Goal: Transaction & Acquisition: Obtain resource

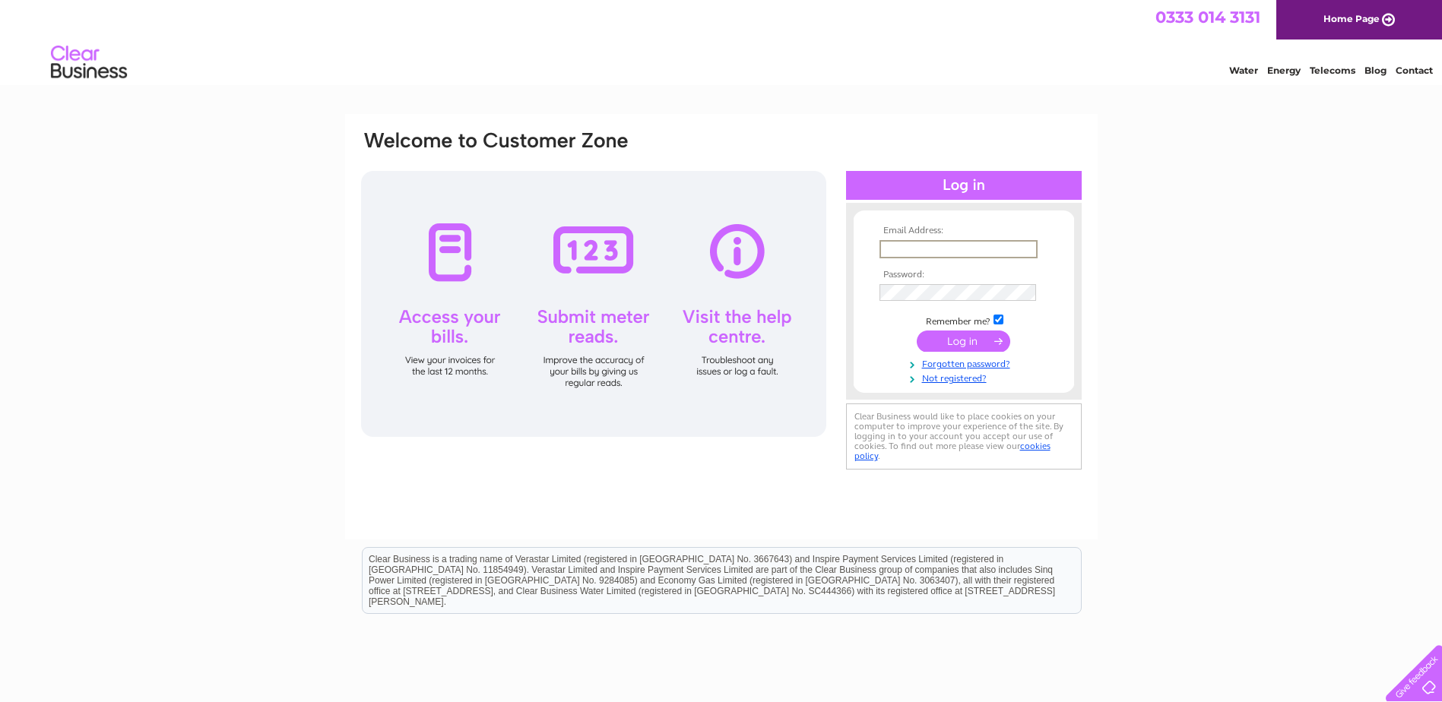
click at [932, 241] on input "text" at bounding box center [958, 249] width 158 height 18
type input "[EMAIL_ADDRESS][DOMAIN_NAME]"
click at [916, 331] on input "submit" at bounding box center [962, 341] width 93 height 21
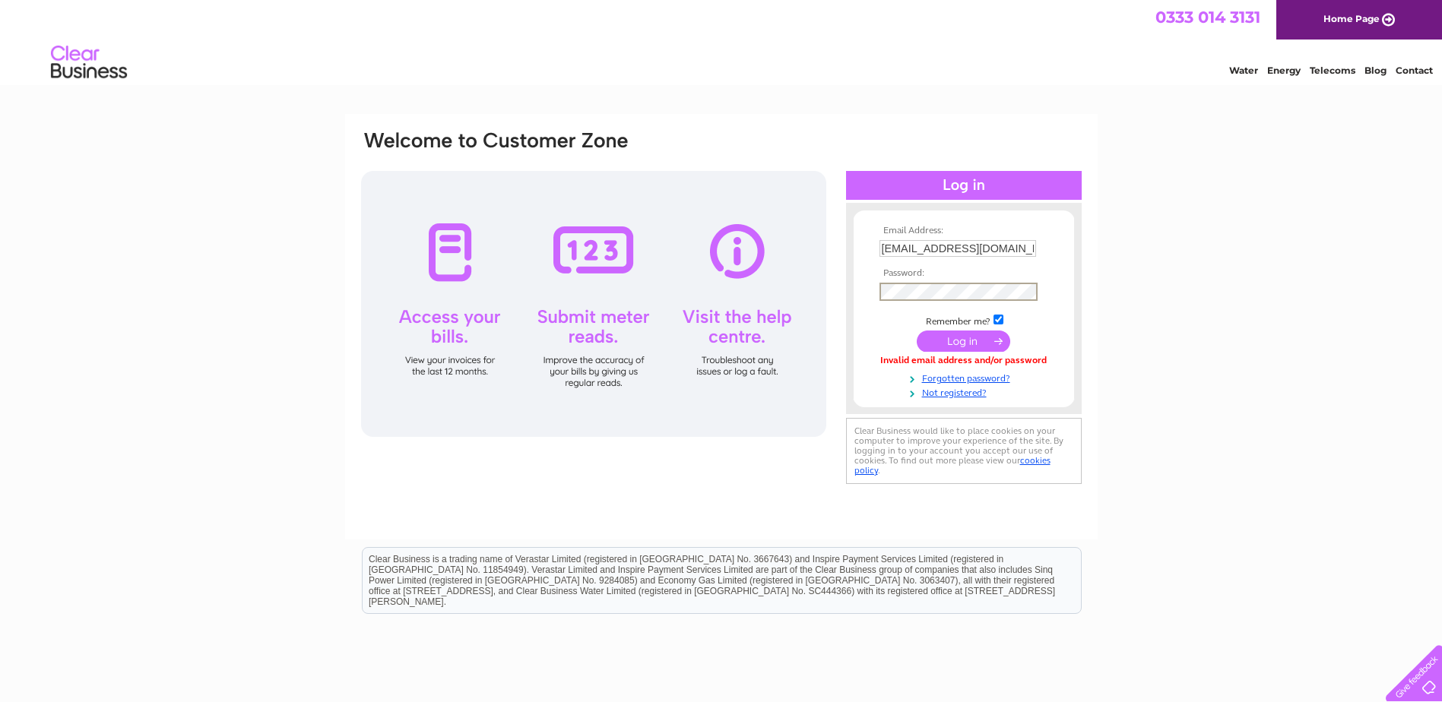
click at [916, 331] on input "submit" at bounding box center [962, 341] width 93 height 21
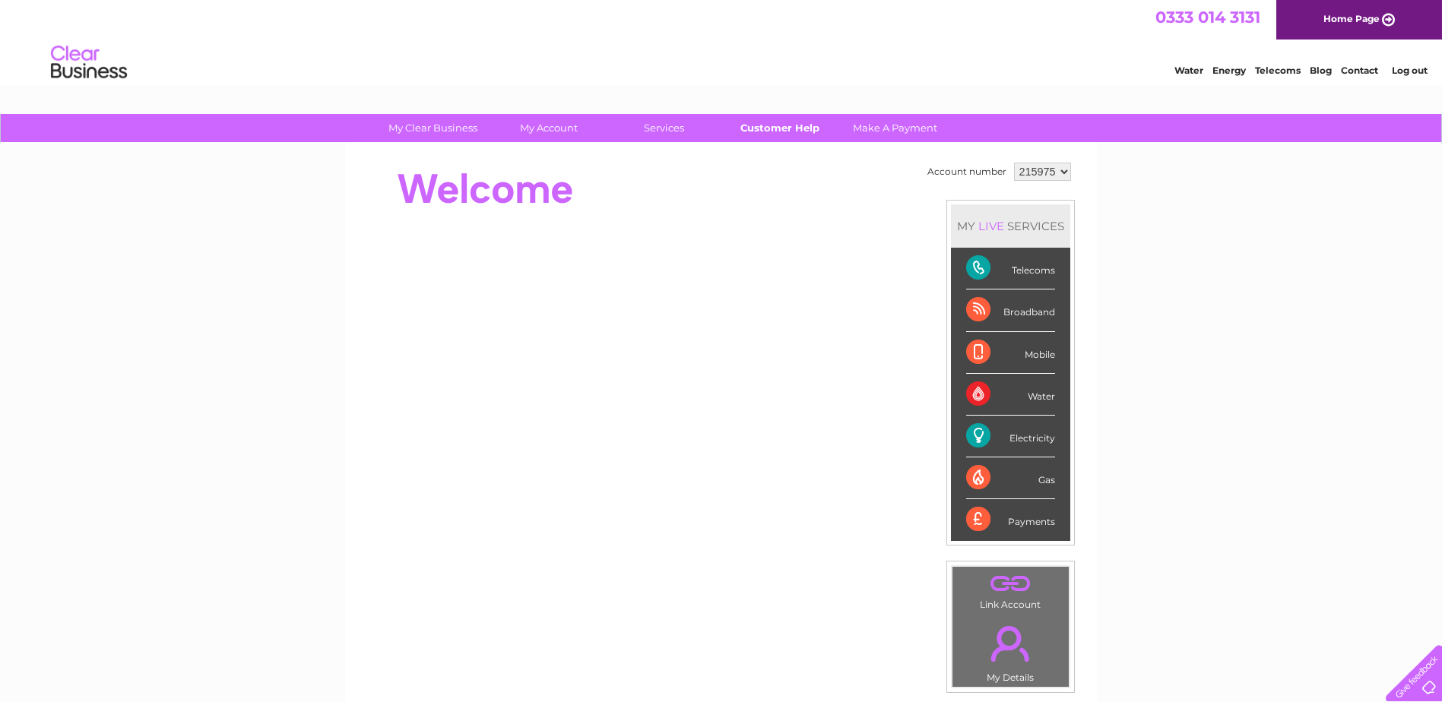
click at [768, 135] on link "Customer Help" at bounding box center [779, 128] width 125 height 28
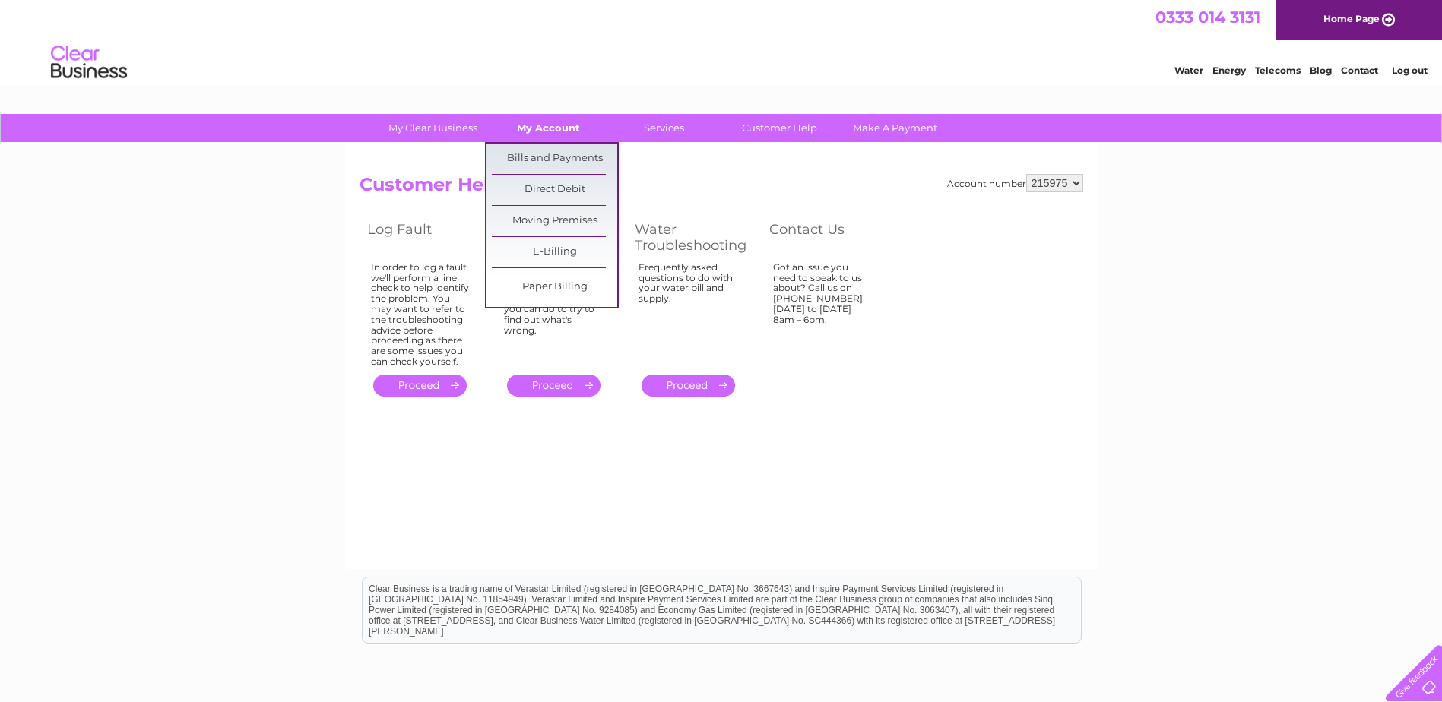
click at [539, 135] on link "My Account" at bounding box center [548, 128] width 125 height 28
click at [539, 165] on link "Bills and Payments" at bounding box center [554, 159] width 125 height 30
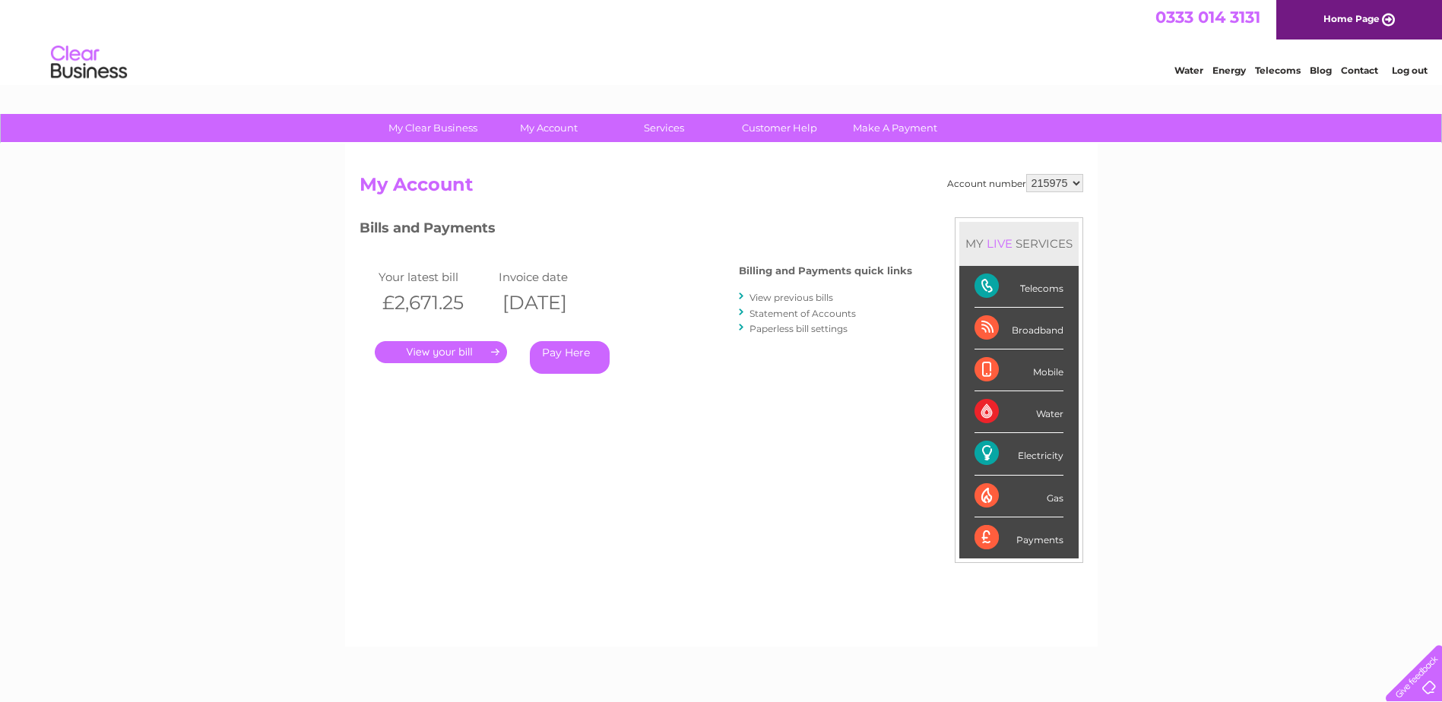
click at [807, 292] on link "View previous bills" at bounding box center [791, 297] width 84 height 11
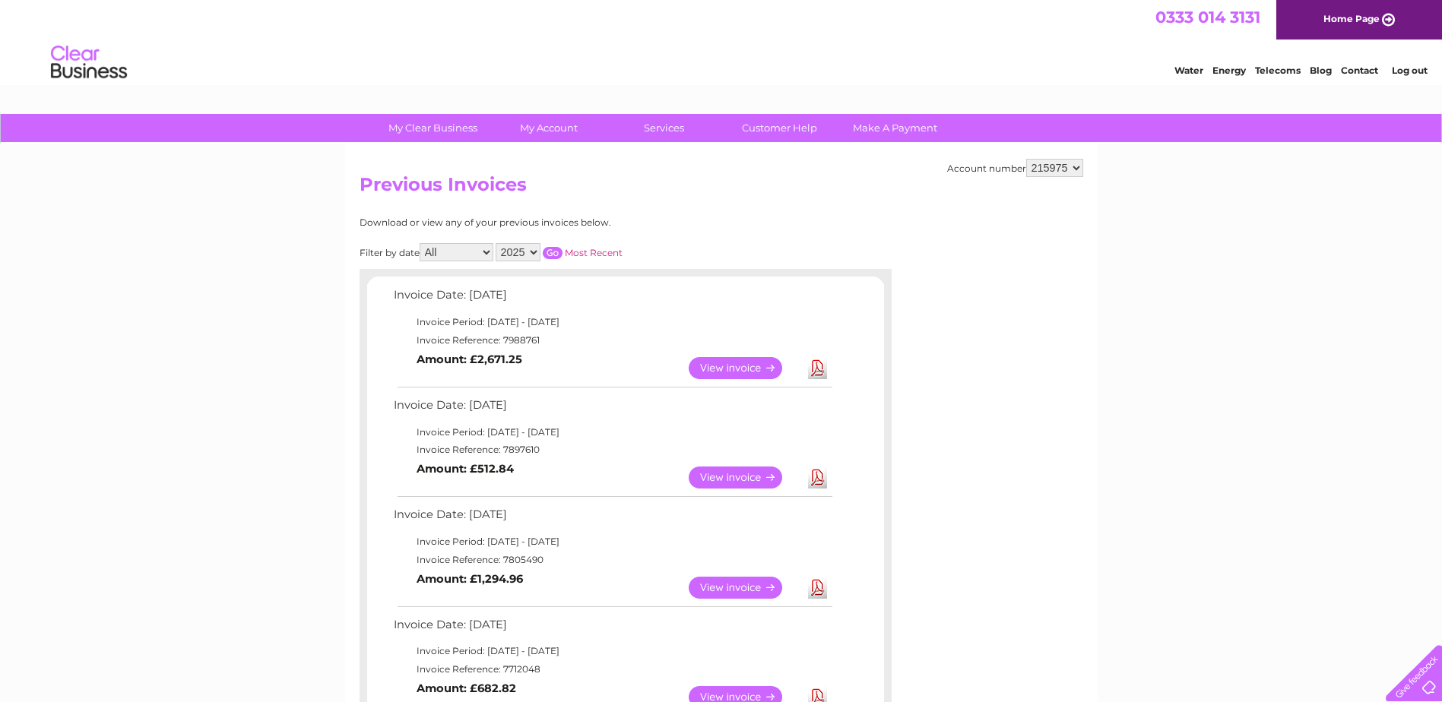
click at [734, 362] on link "View" at bounding box center [744, 368] width 112 height 22
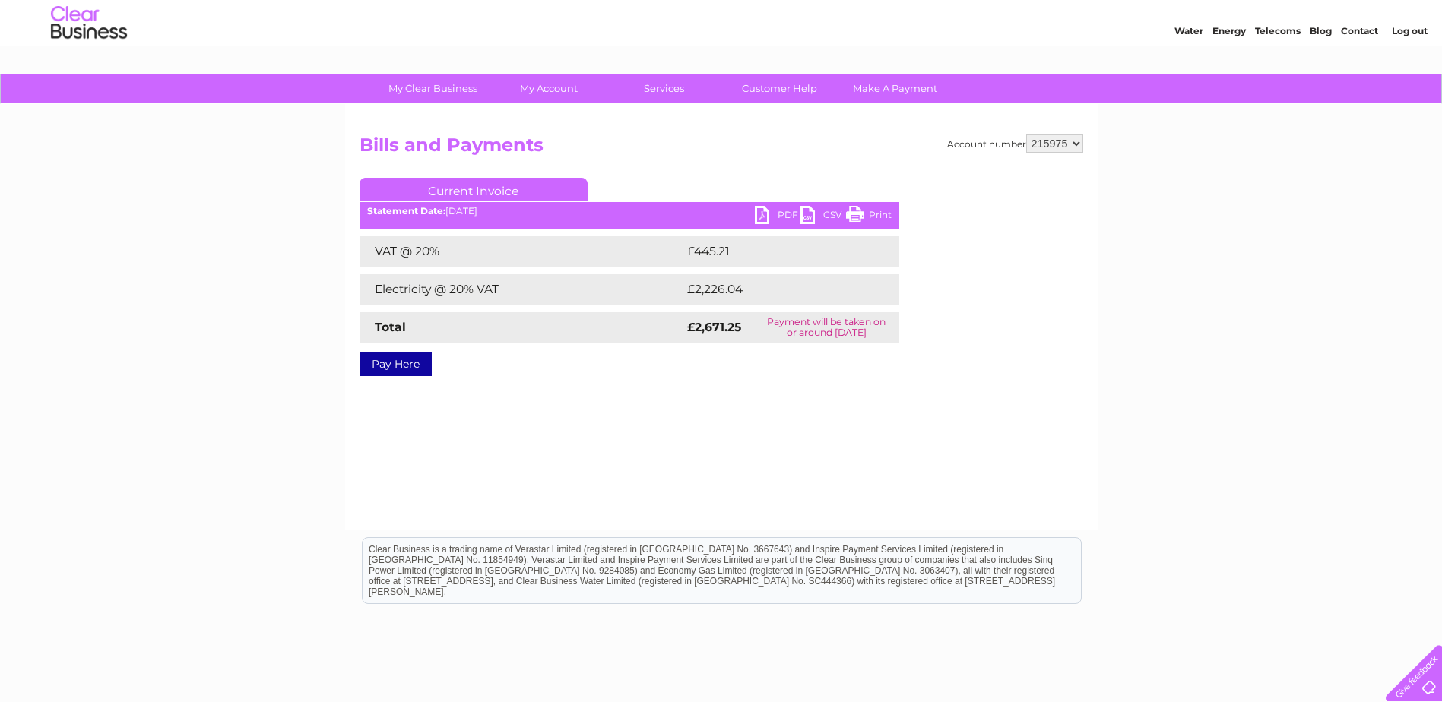
scroll to position [76, 0]
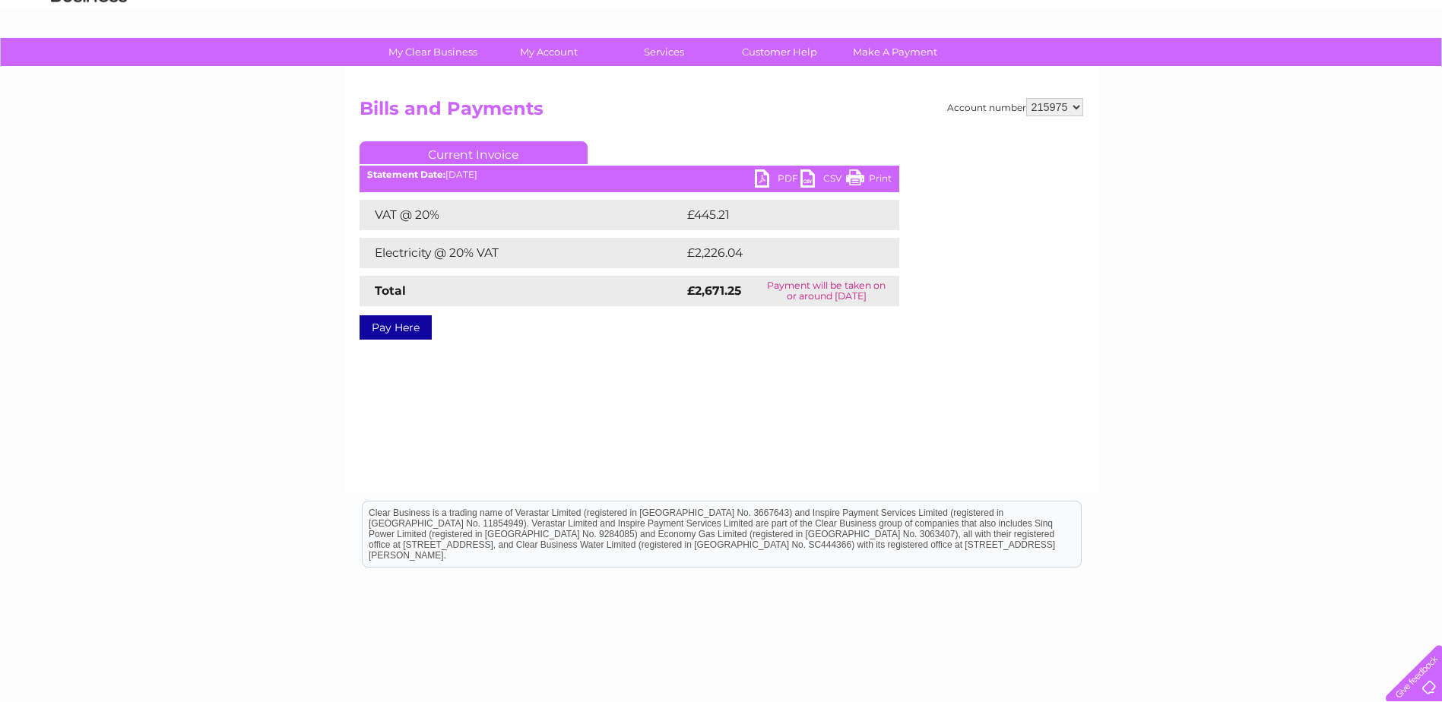
click at [779, 174] on link "PDF" at bounding box center [778, 180] width 46 height 22
